Goal: Task Accomplishment & Management: Complete application form

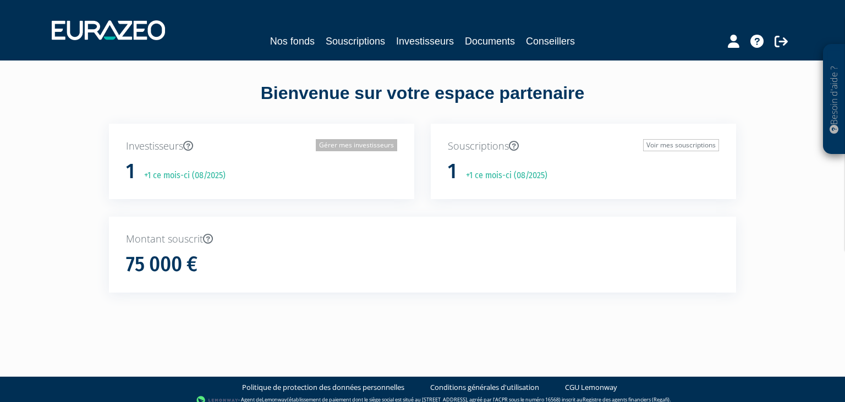
click at [348, 146] on link "Gérer mes investisseurs" at bounding box center [356, 145] width 81 height 12
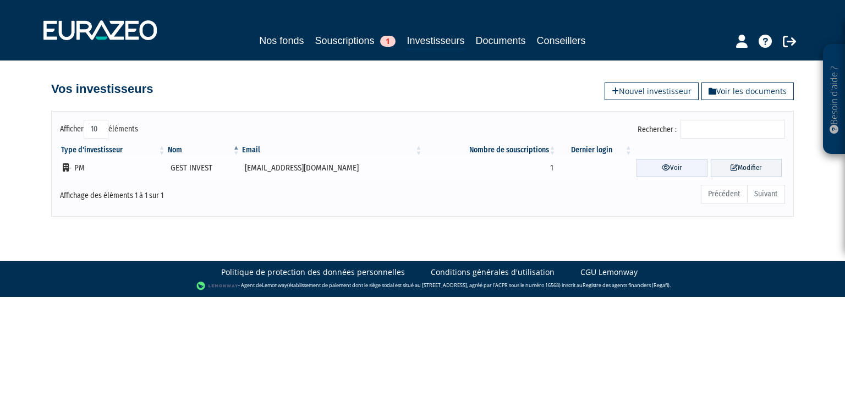
click at [674, 165] on link "Voir" at bounding box center [671, 168] width 71 height 18
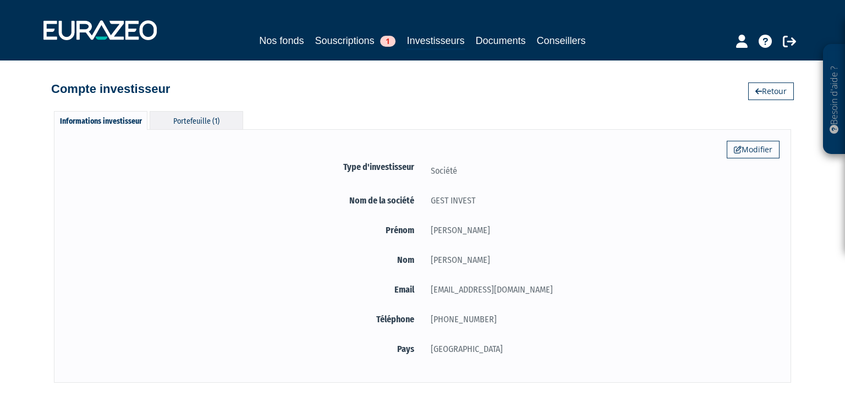
click at [214, 126] on div "Portefeuille (1)" at bounding box center [196, 120] width 93 height 18
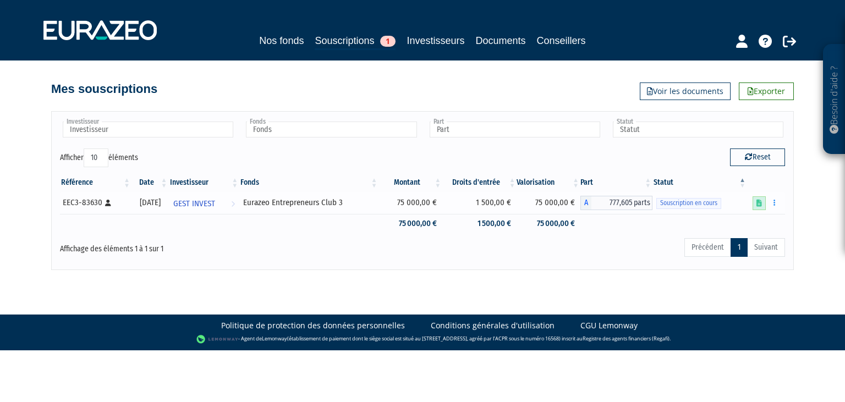
click at [758, 208] on link at bounding box center [758, 203] width 13 height 14
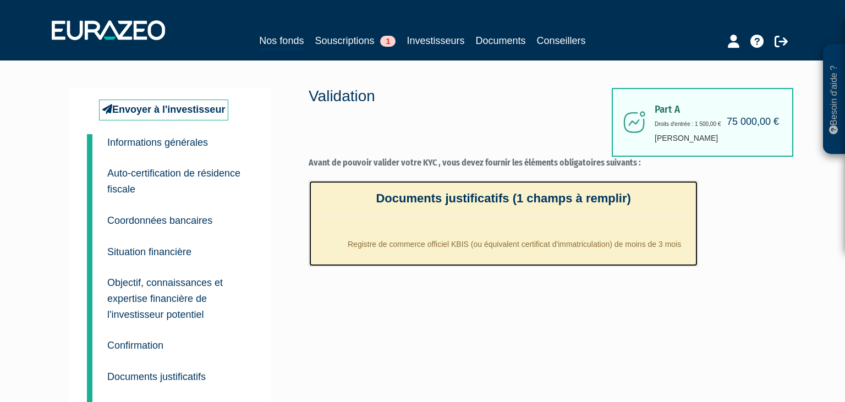
click at [418, 246] on li "Registre de commerce officiel KBIS (ou équivalent certificat d'immatriculation)…" at bounding box center [514, 241] width 350 height 27
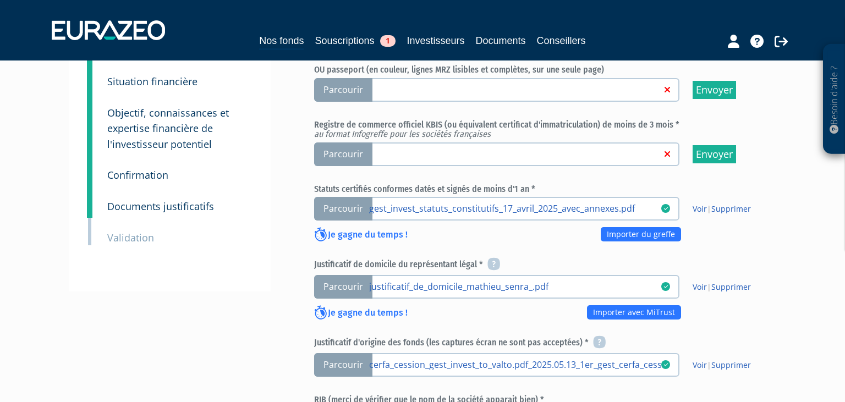
scroll to position [199, 0]
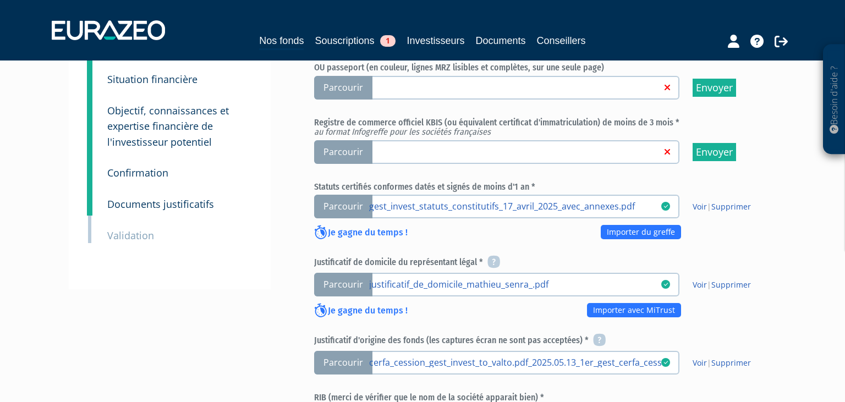
click at [352, 150] on span "Parcourir" at bounding box center [343, 152] width 58 height 24
click at [0, 0] on input "Parcourir" at bounding box center [0, 0] width 0 height 0
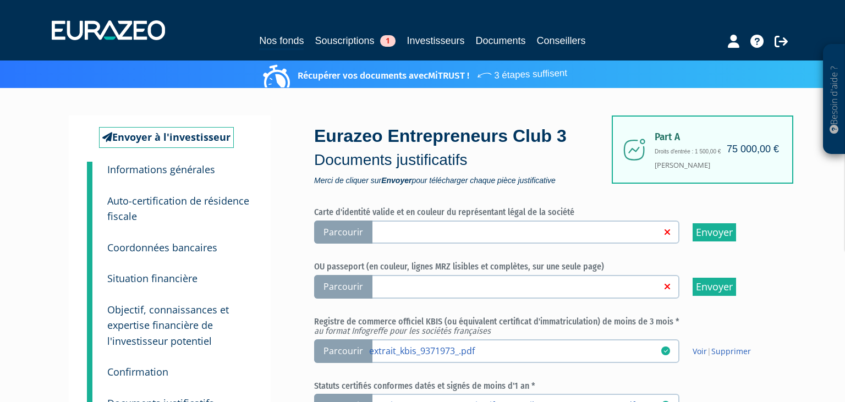
click at [630, 240] on label "Parcourir" at bounding box center [496, 232] width 365 height 24
click at [0, 0] on input "Parcourir" at bounding box center [0, 0] width 0 height 0
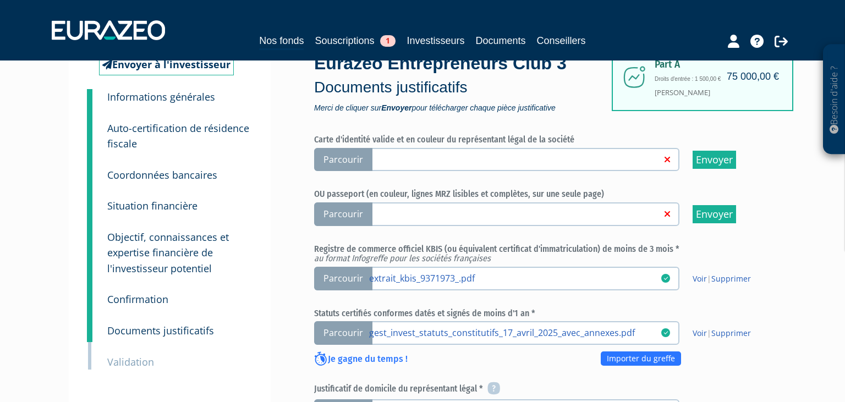
scroll to position [102, 0]
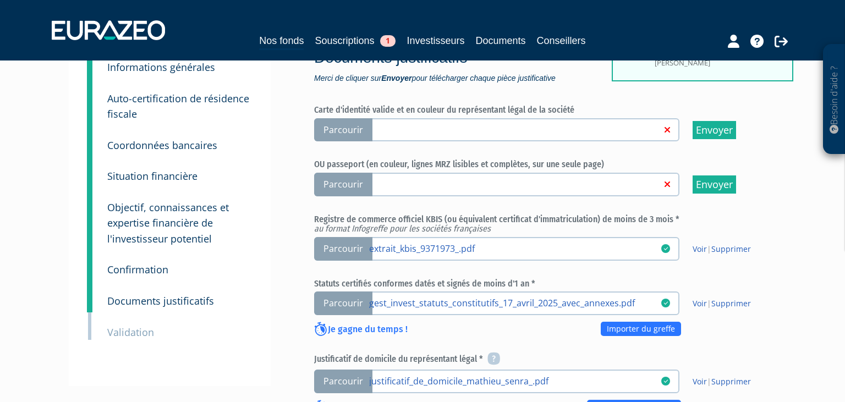
click at [357, 126] on span "Parcourir" at bounding box center [343, 130] width 58 height 24
click at [0, 0] on input "Parcourir" at bounding box center [0, 0] width 0 height 0
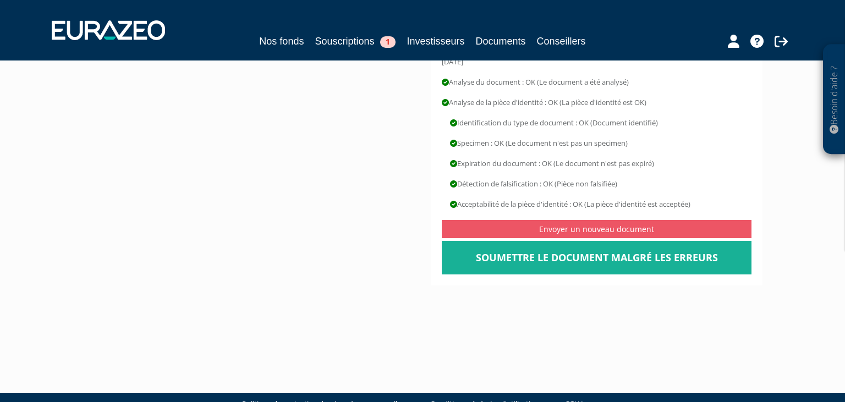
scroll to position [213, 0]
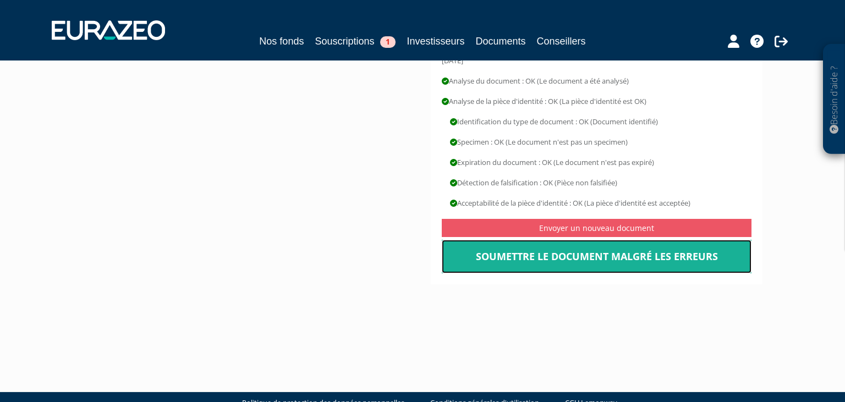
click at [602, 246] on link "Soumettre le document malgré les erreurs" at bounding box center [597, 257] width 310 height 34
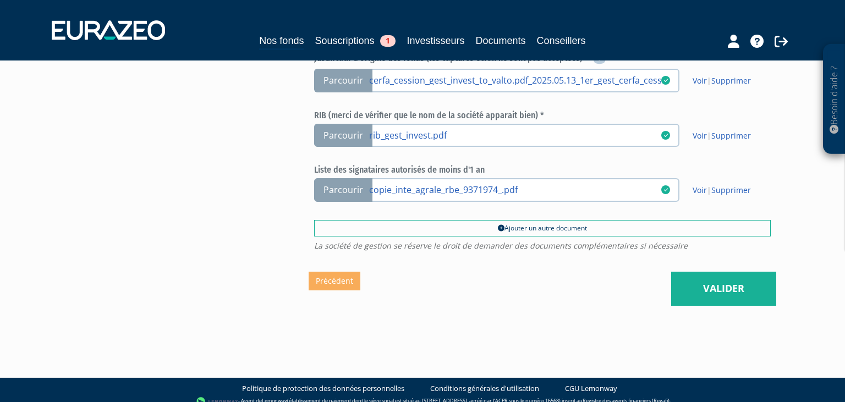
scroll to position [487, 0]
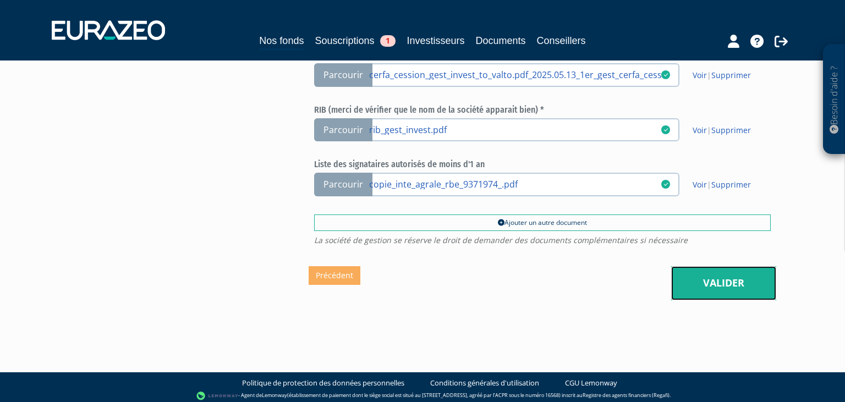
click at [738, 277] on link "Valider" at bounding box center [723, 283] width 105 height 34
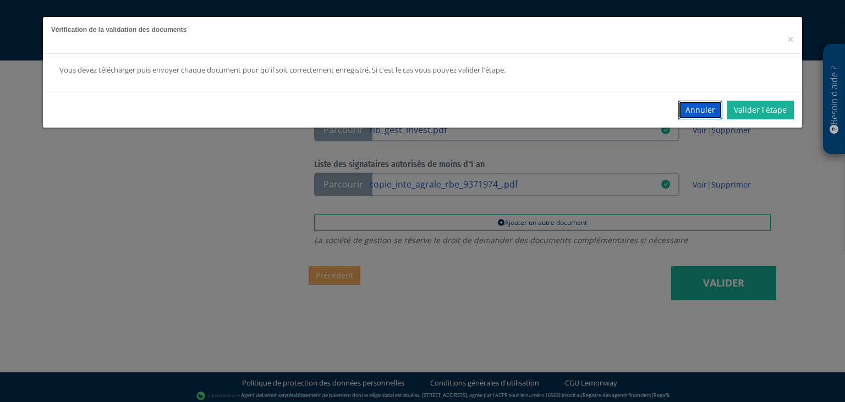
click at [714, 111] on button "Annuler" at bounding box center [700, 110] width 44 height 19
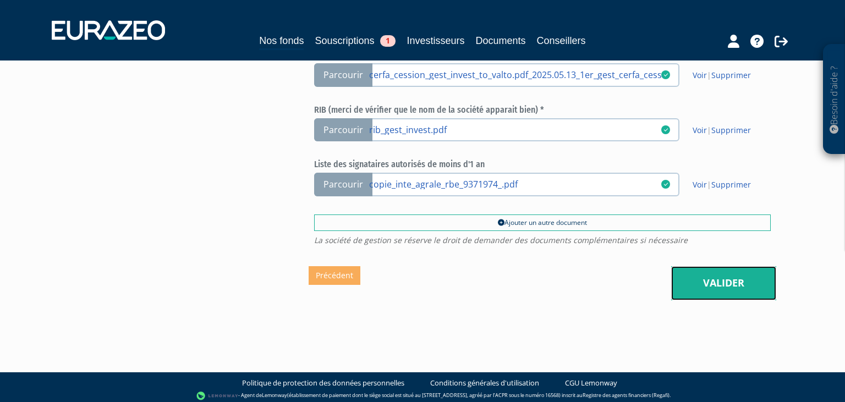
click at [720, 279] on link "Valider" at bounding box center [723, 283] width 105 height 34
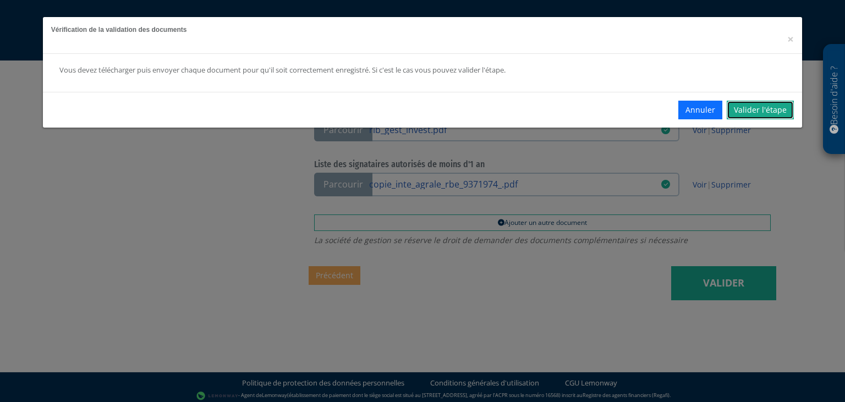
click at [756, 109] on link "Valider l'étape" at bounding box center [759, 110] width 67 height 19
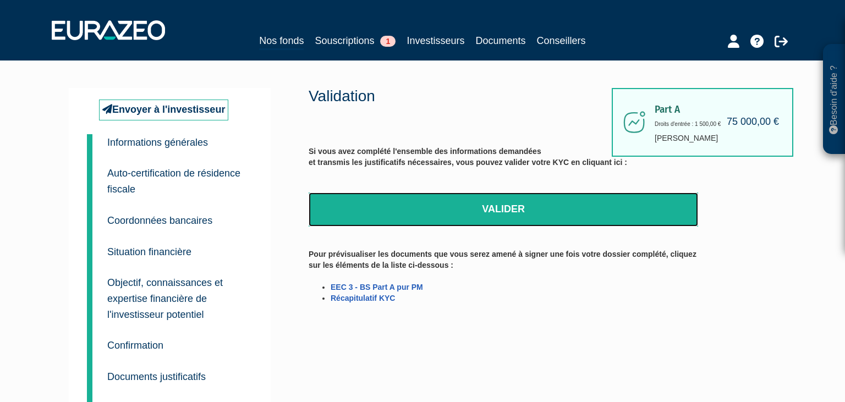
click at [501, 212] on link "Valider" at bounding box center [502, 209] width 389 height 34
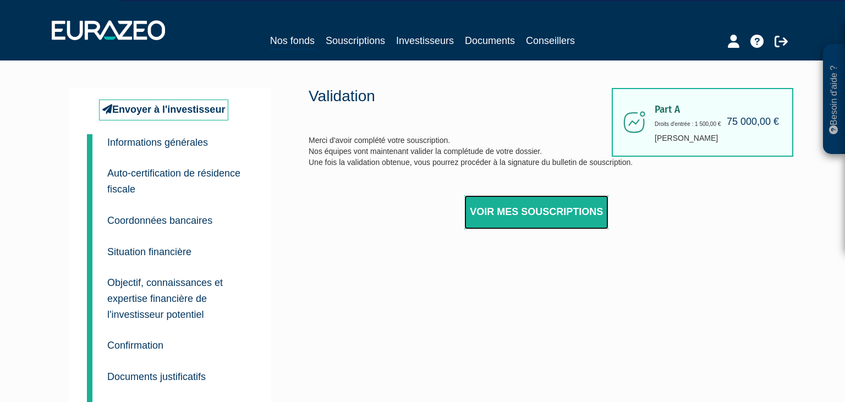
click at [545, 201] on link "Voir mes souscriptions" at bounding box center [536, 212] width 144 height 34
